Goal: Task Accomplishment & Management: Use online tool/utility

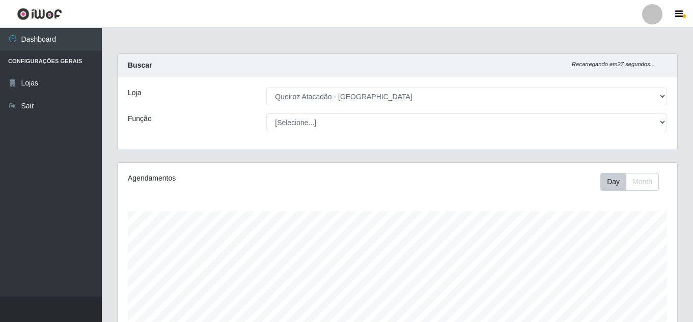
select select "225"
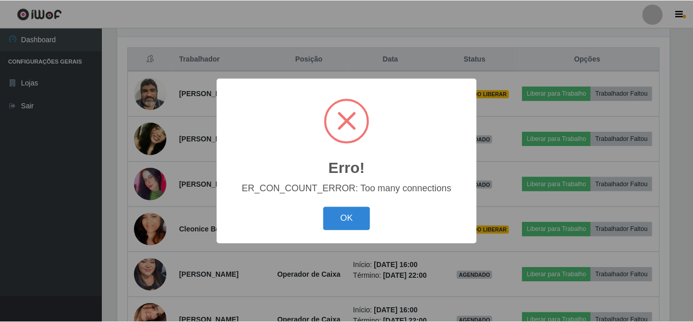
scroll to position [211, 554]
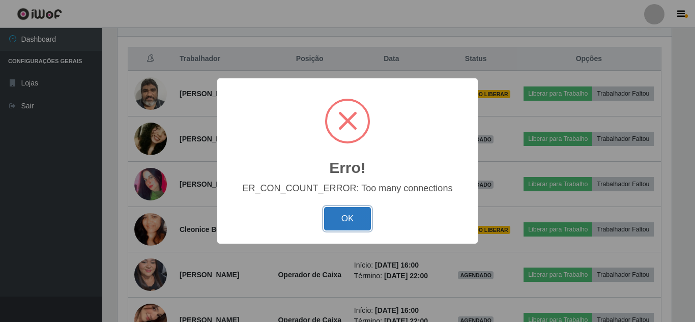
click at [344, 227] on button "OK" at bounding box center [347, 219] width 47 height 24
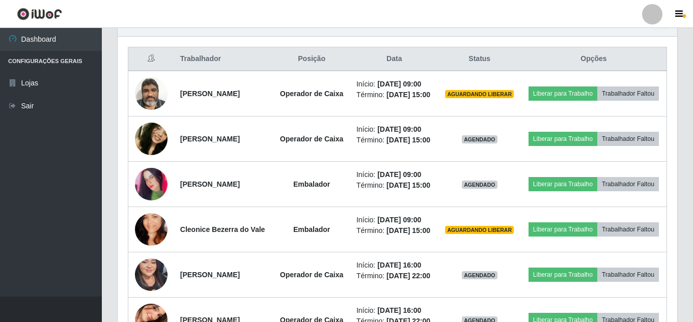
scroll to position [211, 560]
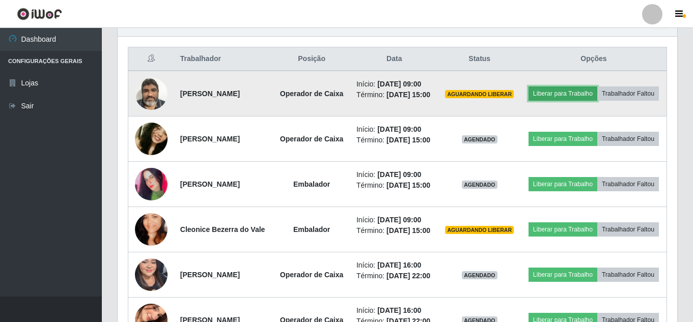
click at [597, 91] on button "Liberar para Trabalho" at bounding box center [562, 94] width 69 height 14
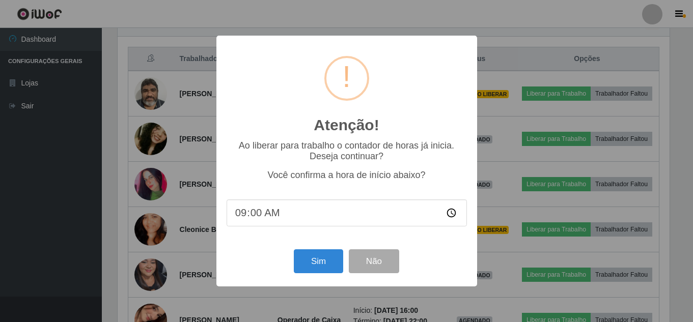
scroll to position [211, 554]
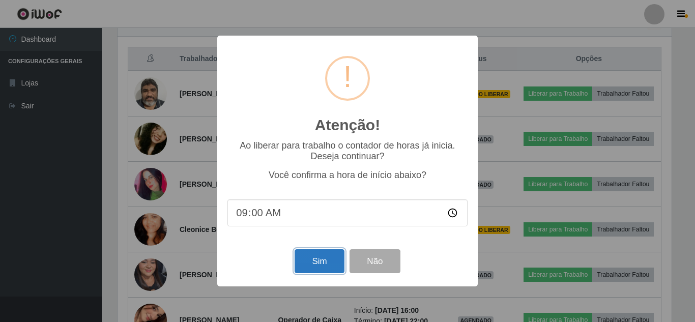
drag, startPoint x: 300, startPoint y: 265, endPoint x: 308, endPoint y: 263, distance: 7.9
click at [308, 263] on button "Sim" at bounding box center [319, 261] width 49 height 24
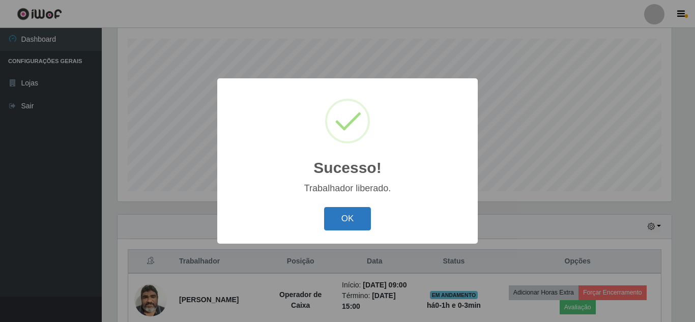
click at [346, 220] on button "OK" at bounding box center [347, 219] width 47 height 24
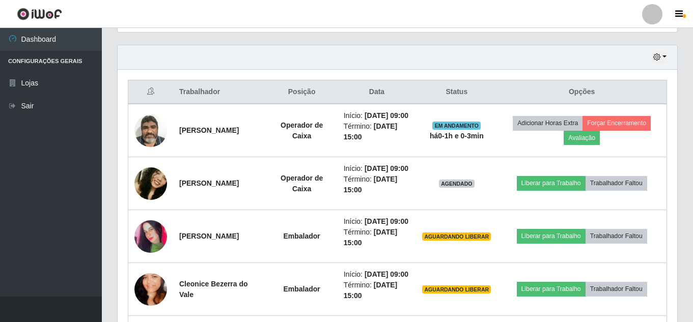
scroll to position [359, 0]
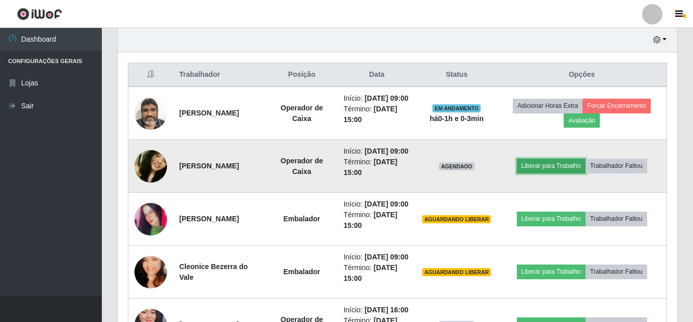
click at [572, 173] on button "Liberar para Trabalho" at bounding box center [551, 166] width 69 height 14
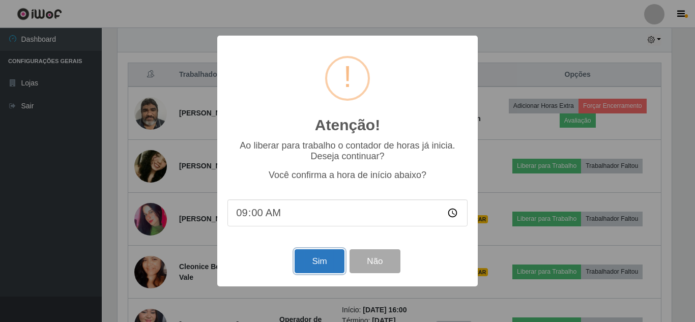
click at [321, 266] on button "Sim" at bounding box center [319, 261] width 49 height 24
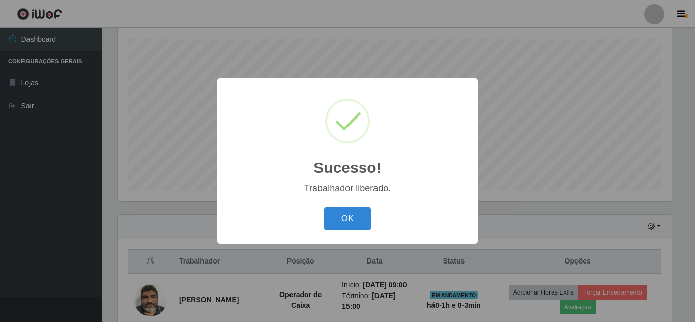
click at [345, 233] on div "OK Cancel" at bounding box center [348, 218] width 240 height 29
click at [350, 223] on button "OK" at bounding box center [347, 219] width 47 height 24
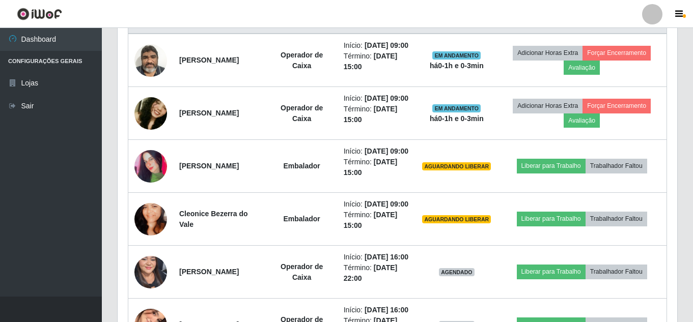
scroll to position [416, 0]
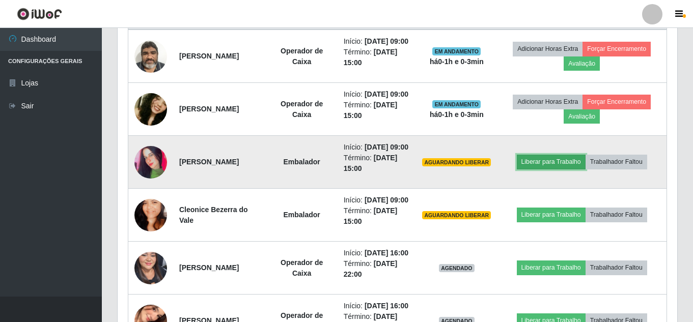
click at [545, 169] on button "Liberar para Trabalho" at bounding box center [551, 162] width 69 height 14
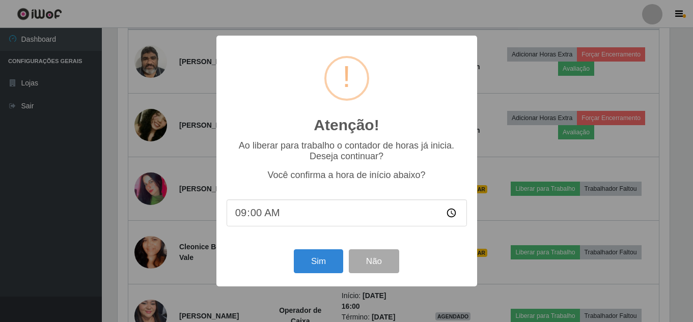
scroll to position [211, 554]
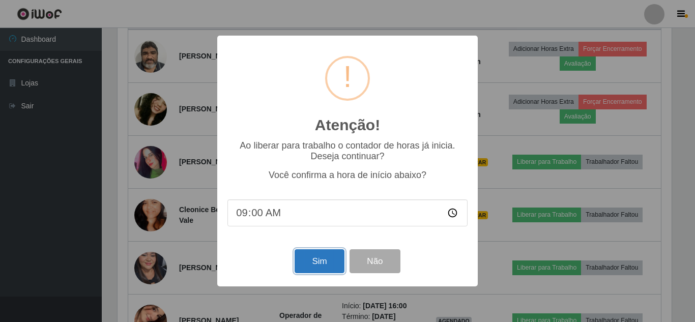
click at [324, 269] on button "Sim" at bounding box center [319, 261] width 49 height 24
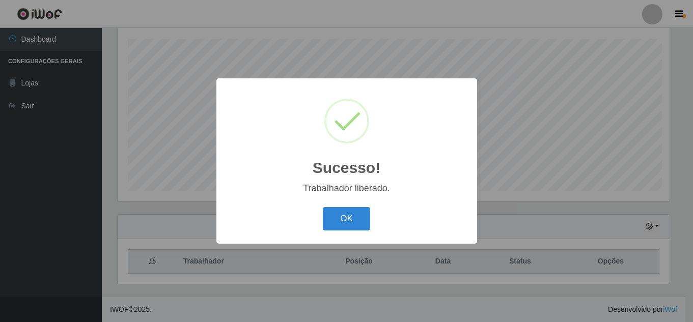
scroll to position [0, 0]
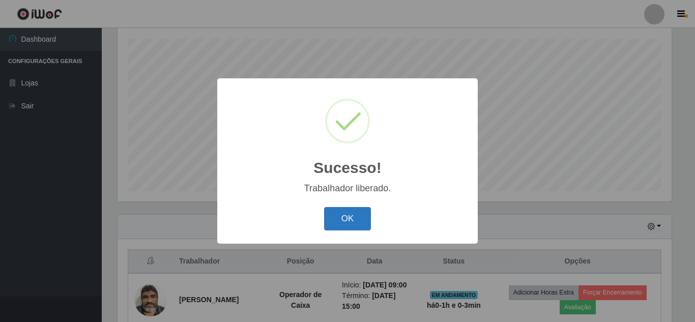
click at [345, 215] on button "OK" at bounding box center [347, 219] width 47 height 24
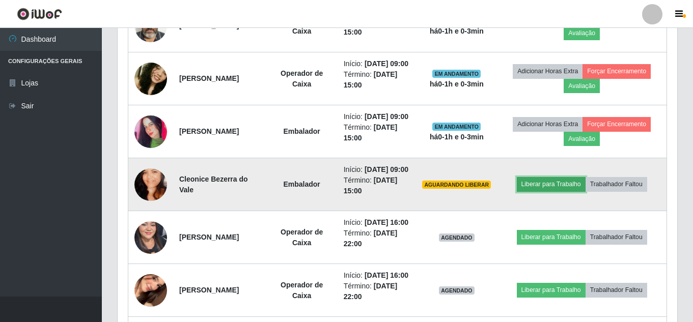
click at [551, 191] on button "Liberar para Trabalho" at bounding box center [551, 184] width 69 height 14
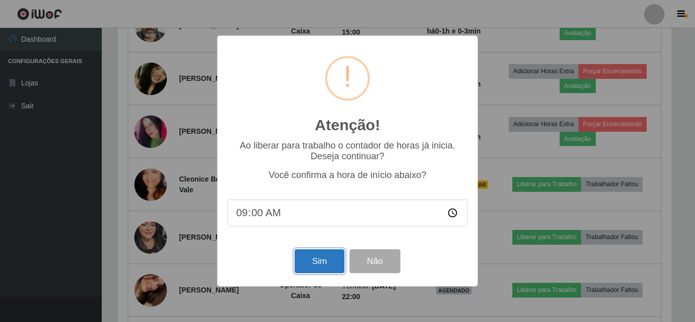
click at [330, 264] on button "Sim" at bounding box center [319, 261] width 49 height 24
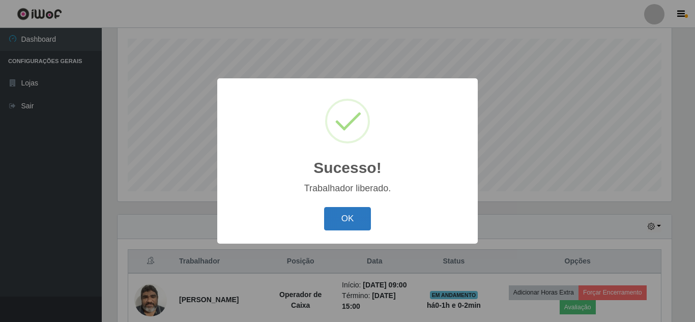
drag, startPoint x: 348, startPoint y: 219, endPoint x: 358, endPoint y: 218, distance: 10.7
click at [348, 218] on button "OK" at bounding box center [347, 219] width 47 height 24
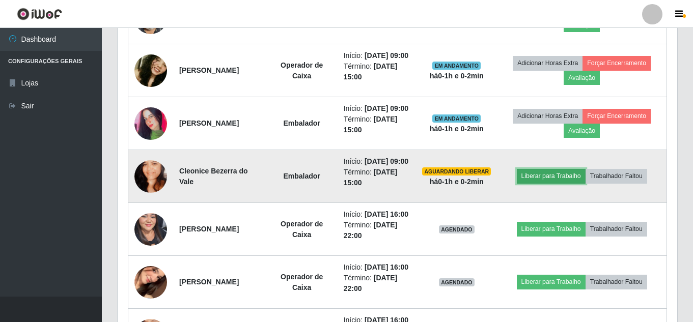
click at [562, 183] on button "Liberar para Trabalho" at bounding box center [551, 176] width 69 height 14
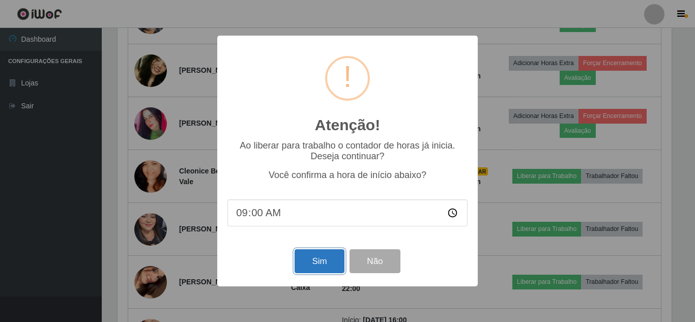
click at [316, 265] on button "Sim" at bounding box center [319, 261] width 49 height 24
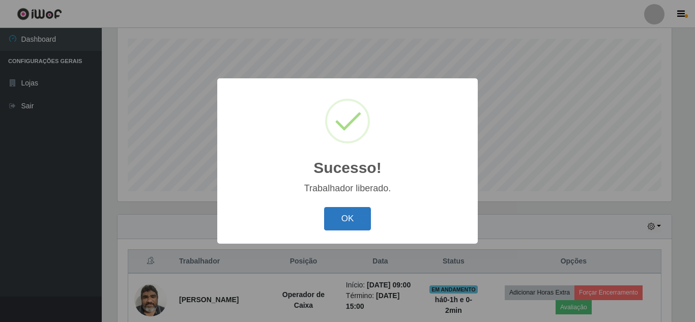
click at [365, 217] on button "OK" at bounding box center [347, 219] width 47 height 24
